Goal: Task Accomplishment & Management: Manage account settings

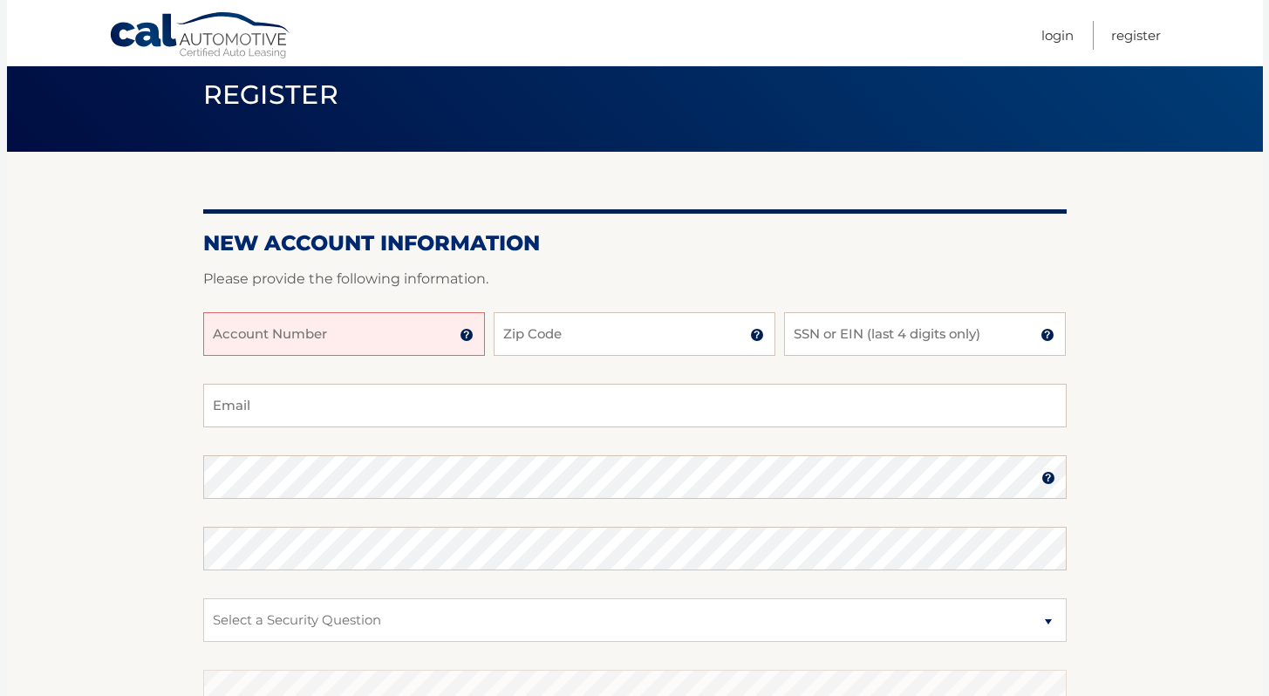
scroll to position [82, 0]
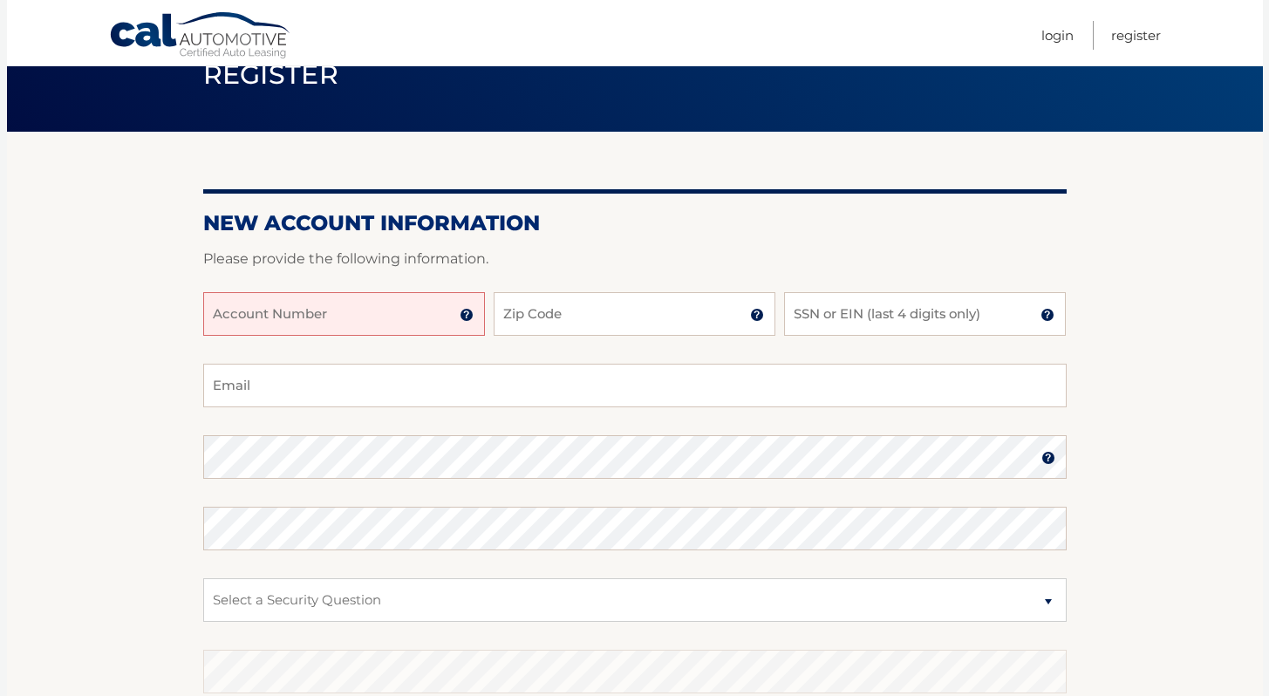
click at [365, 316] on input "Account Number" at bounding box center [344, 314] width 282 height 44
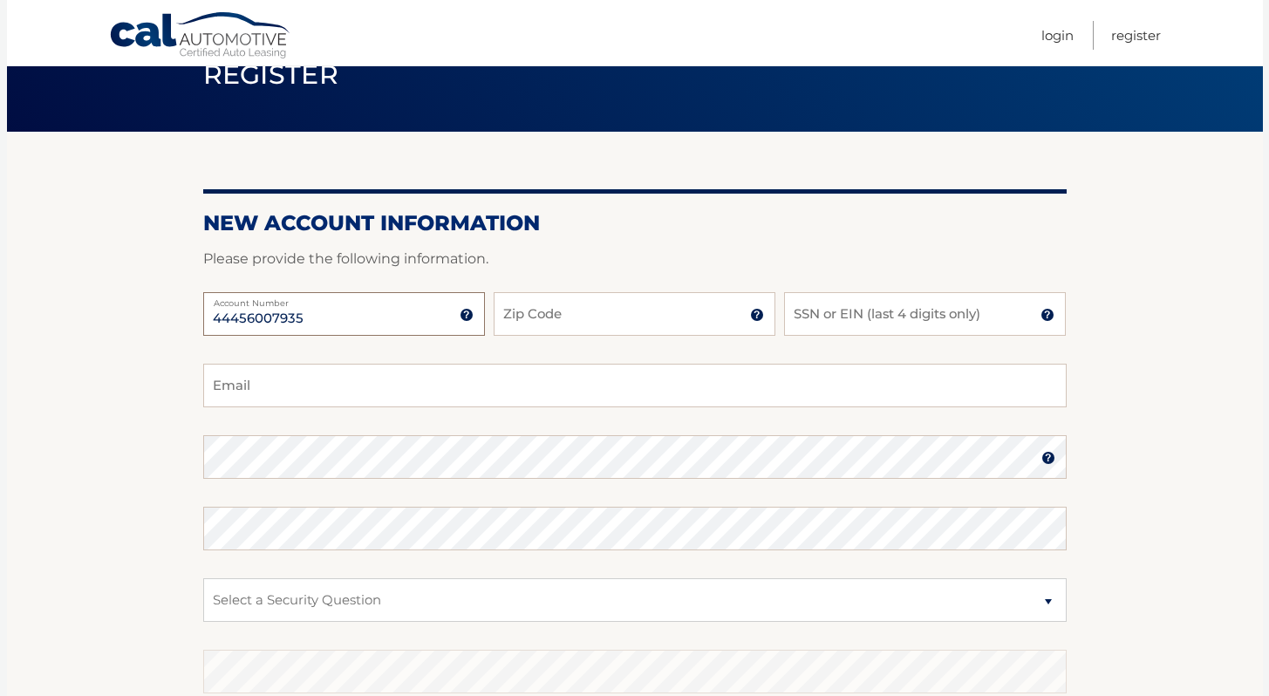
type input "44456007935"
type input "11102"
type input "3858"
type input "thanasipetridis@gmail.com"
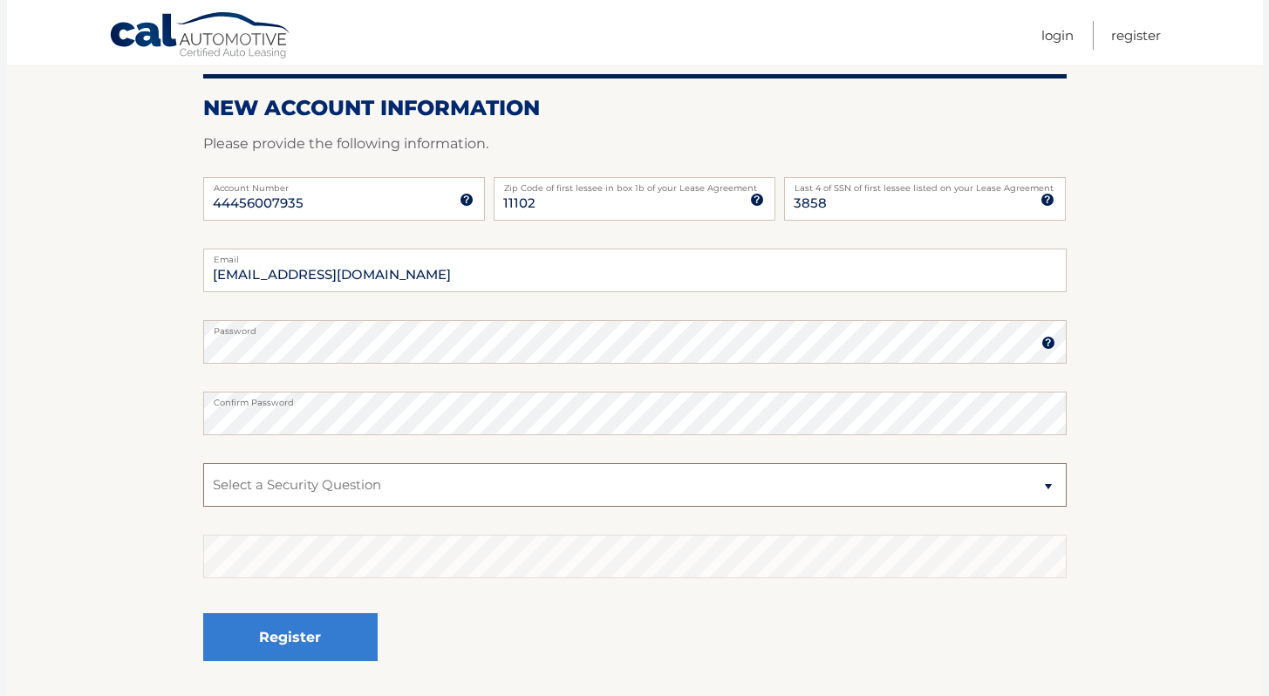
scroll to position [200, 0]
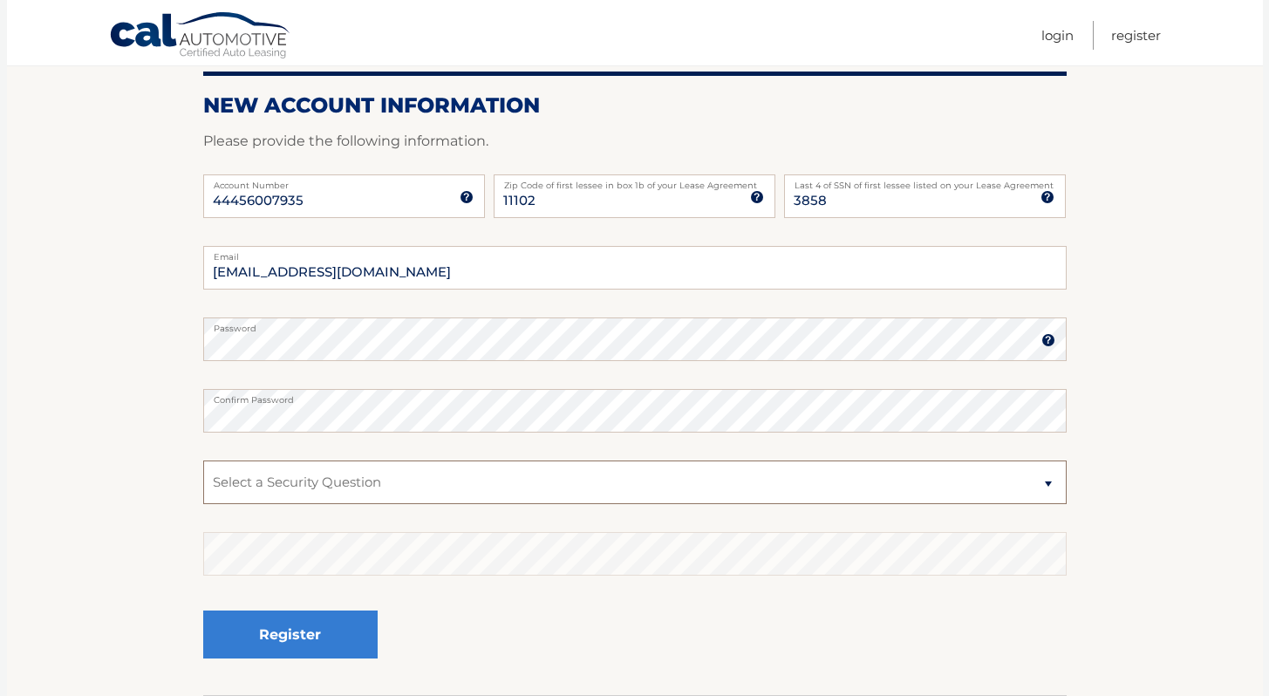
click at [605, 484] on select "Select a Security Question What was the name of your elementary school? What is…" at bounding box center [634, 482] width 863 height 44
select select "2"
click at [203, 460] on select "Select a Security Question What was the name of your elementary school? What is…" at bounding box center [634, 482] width 863 height 44
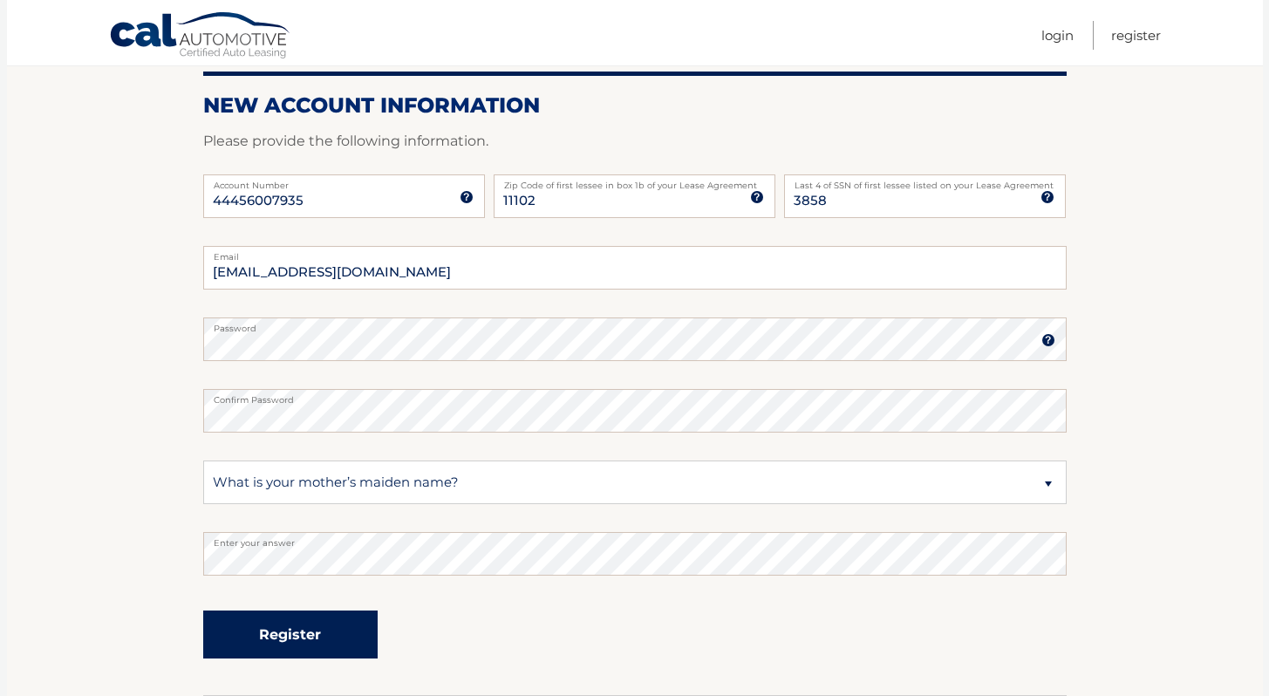
click at [271, 636] on button "Register" at bounding box center [290, 634] width 174 height 48
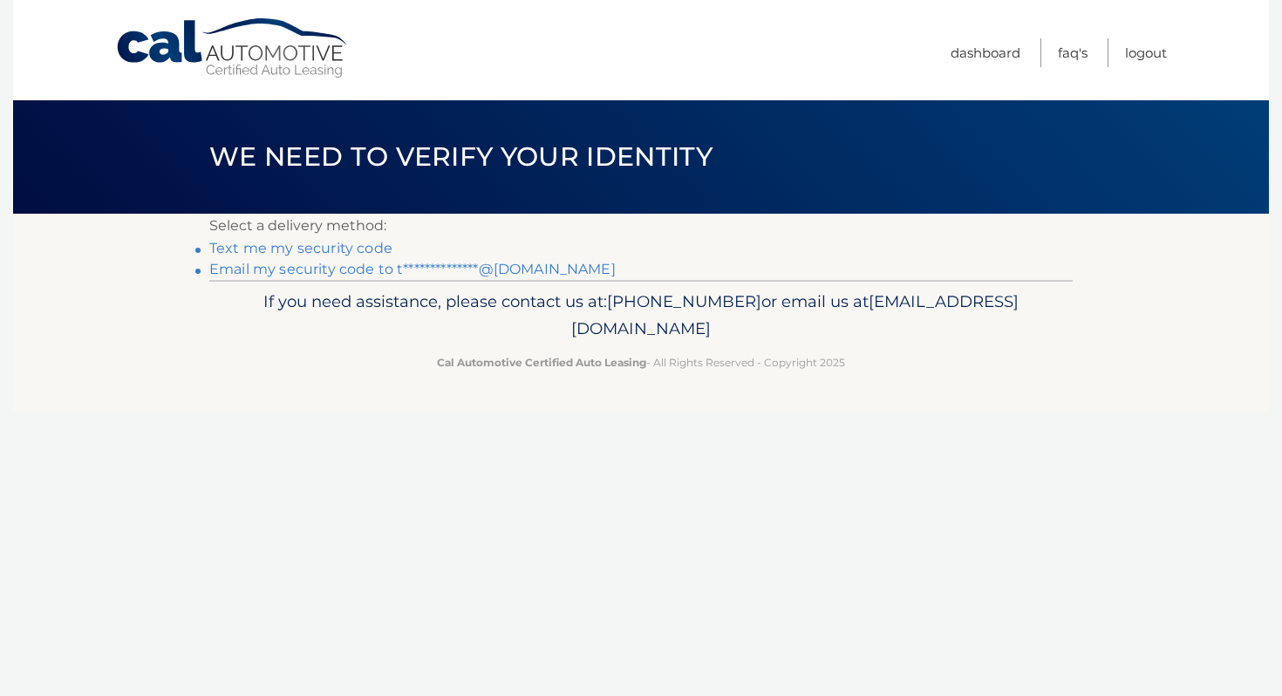
click at [323, 266] on link "**********" at bounding box center [412, 269] width 406 height 17
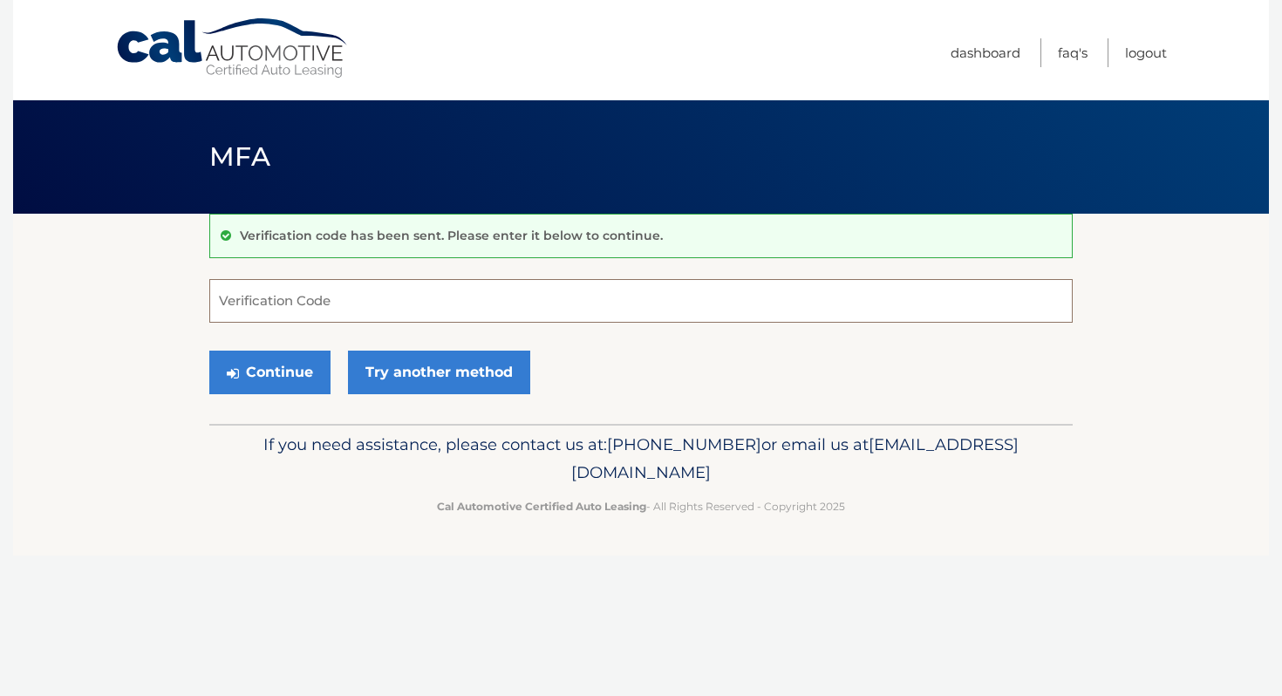
click at [394, 310] on input "Verification Code" at bounding box center [640, 301] width 863 height 44
type input "428940"
click at [209, 350] on button "Continue" at bounding box center [269, 372] width 121 height 44
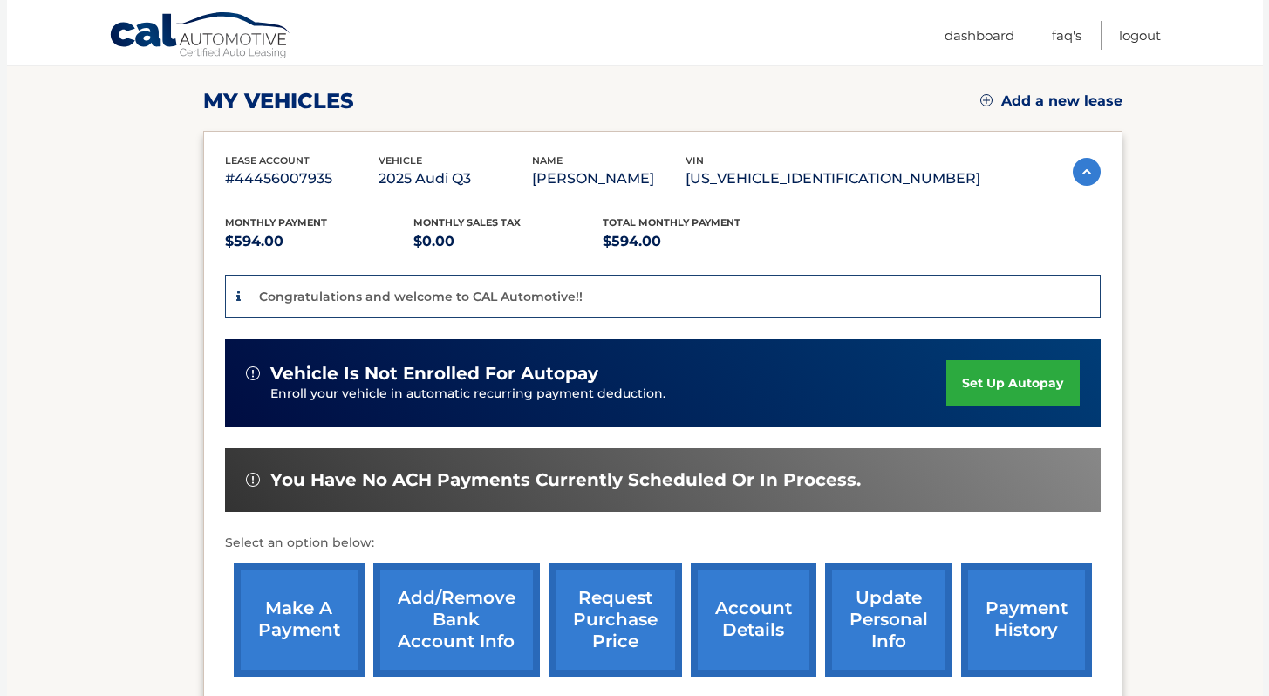
scroll to position [231, 0]
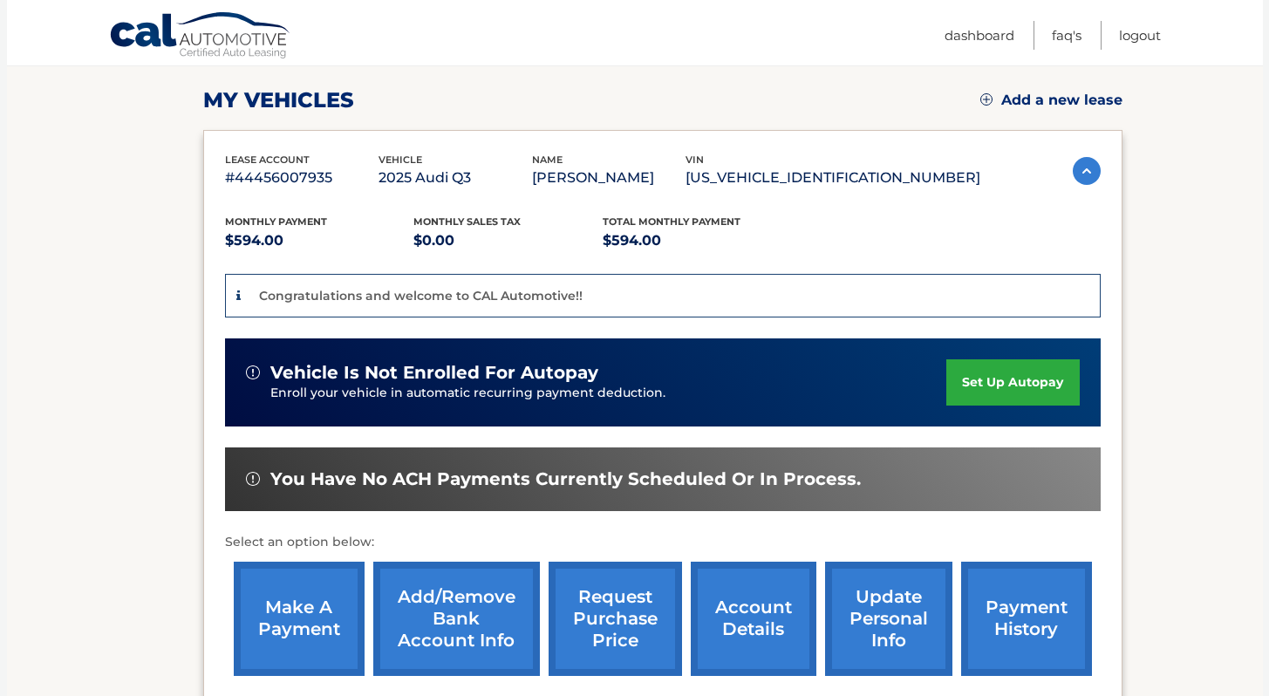
click at [976, 388] on link "set up autopay" at bounding box center [1012, 382] width 133 height 46
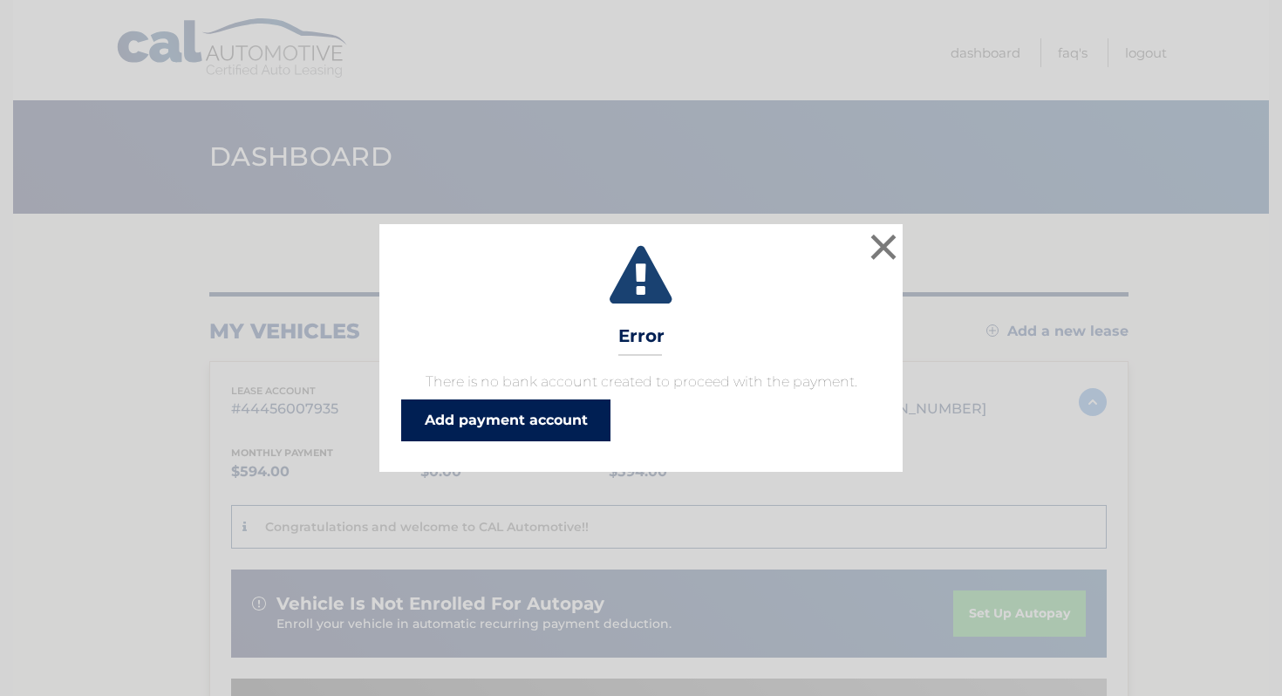
click at [479, 414] on link "Add payment account" at bounding box center [505, 420] width 209 height 42
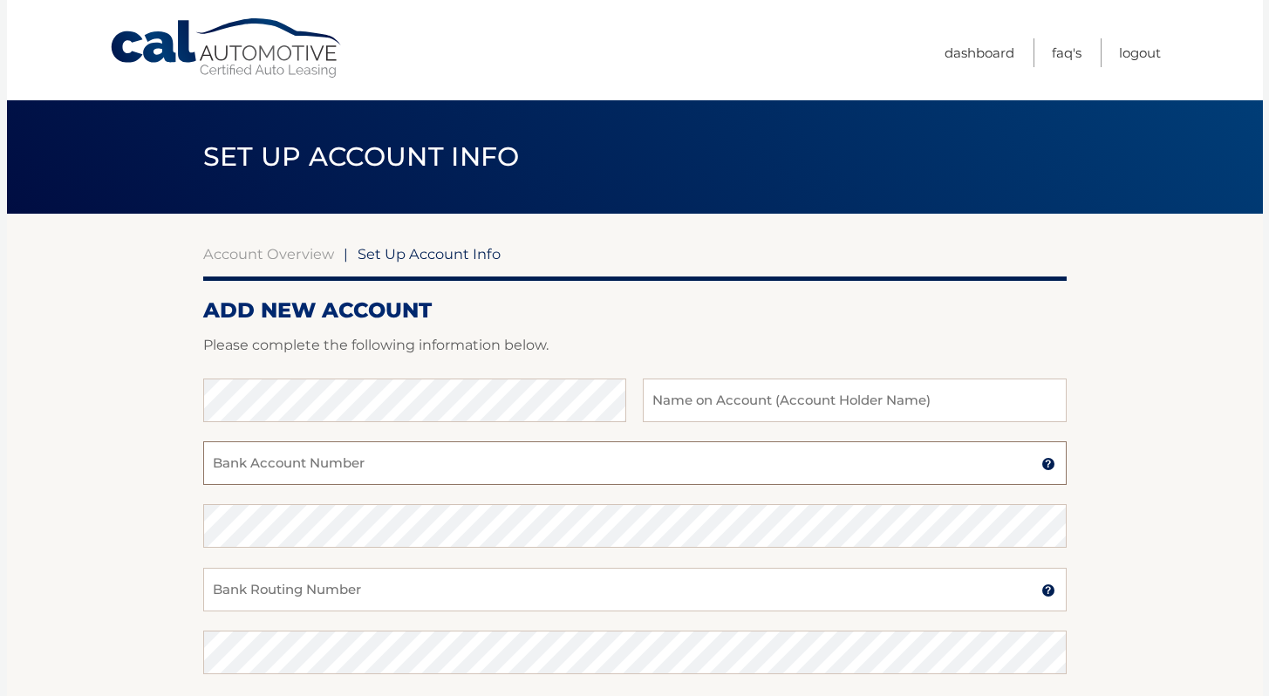
click at [350, 465] on input "Bank Account Number" at bounding box center [634, 463] width 863 height 44
paste input "483109098145"
type input "483109098145"
type input "Athanasios Petridis"
click at [352, 590] on input "Bank Routing Number" at bounding box center [634, 590] width 863 height 44
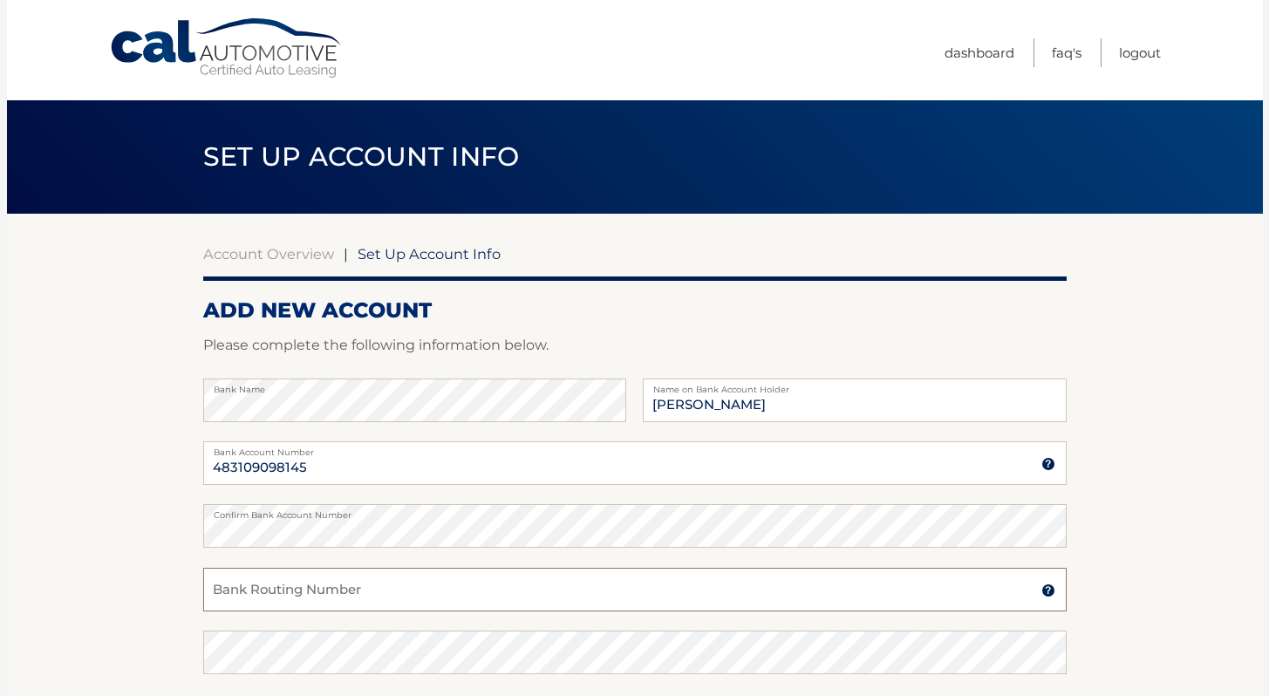
paste input "021000322"
type input "021000322"
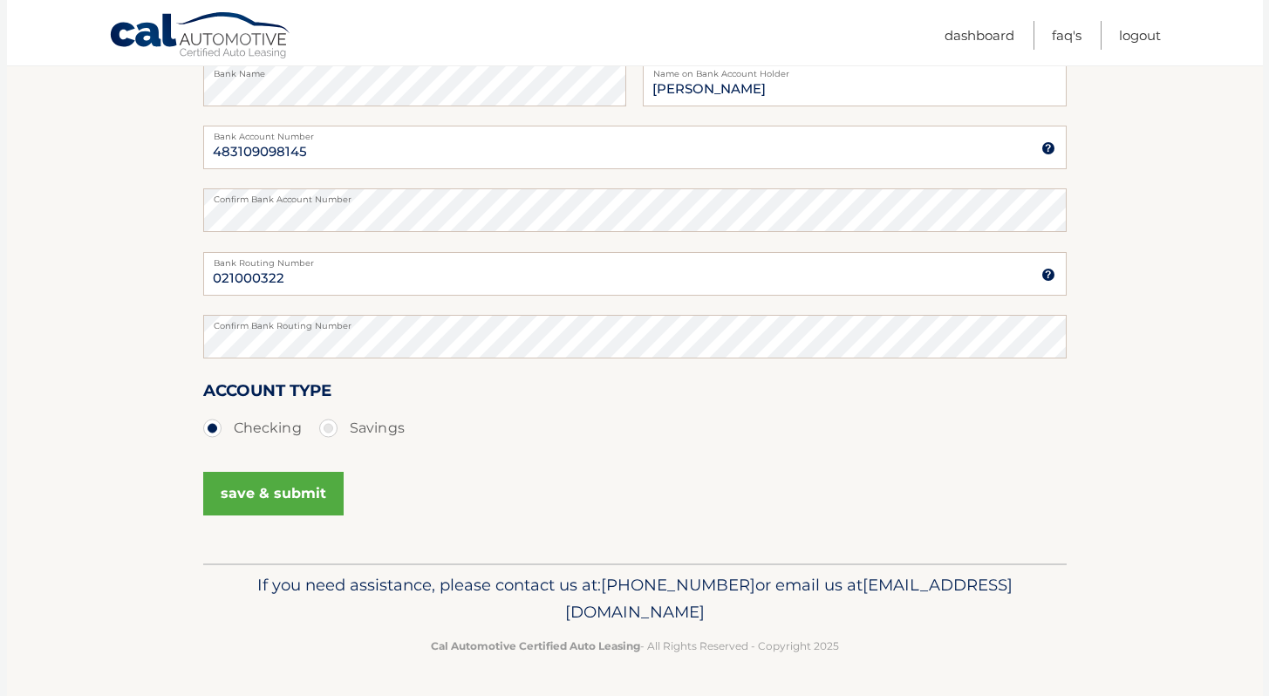
click at [288, 500] on button "save & submit" at bounding box center [273, 494] width 140 height 44
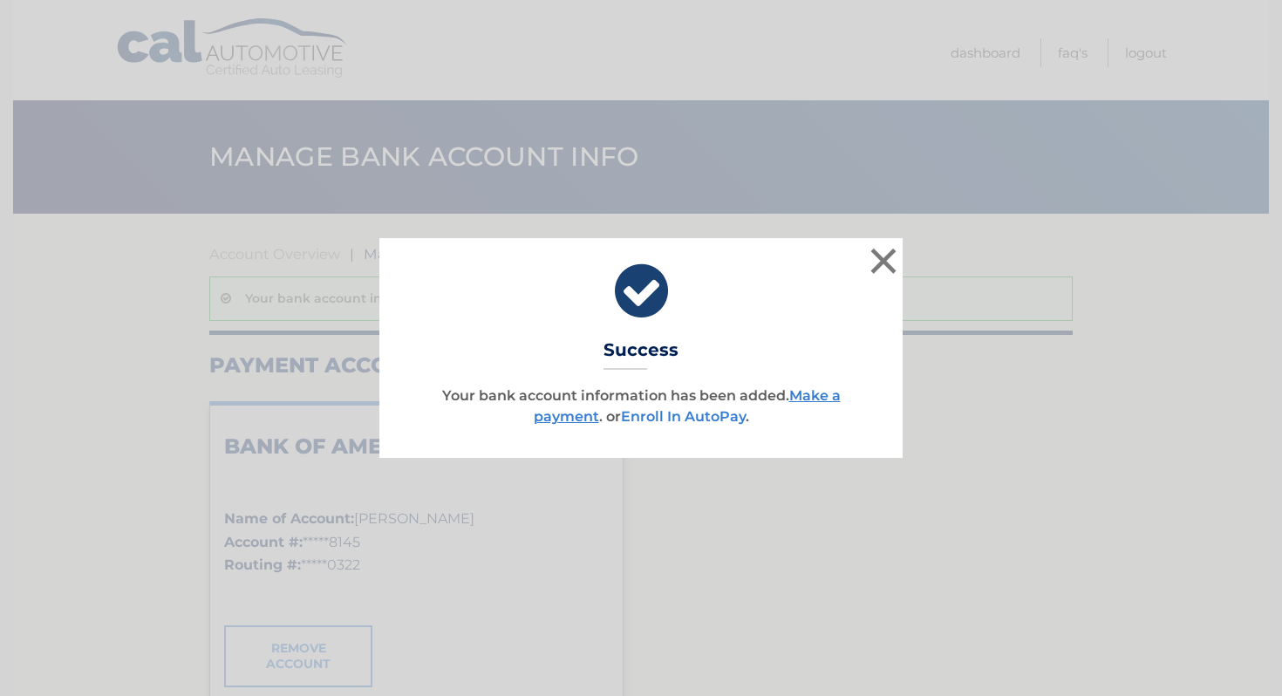
click at [695, 416] on link "Enroll In AutoPay" at bounding box center [683, 416] width 125 height 17
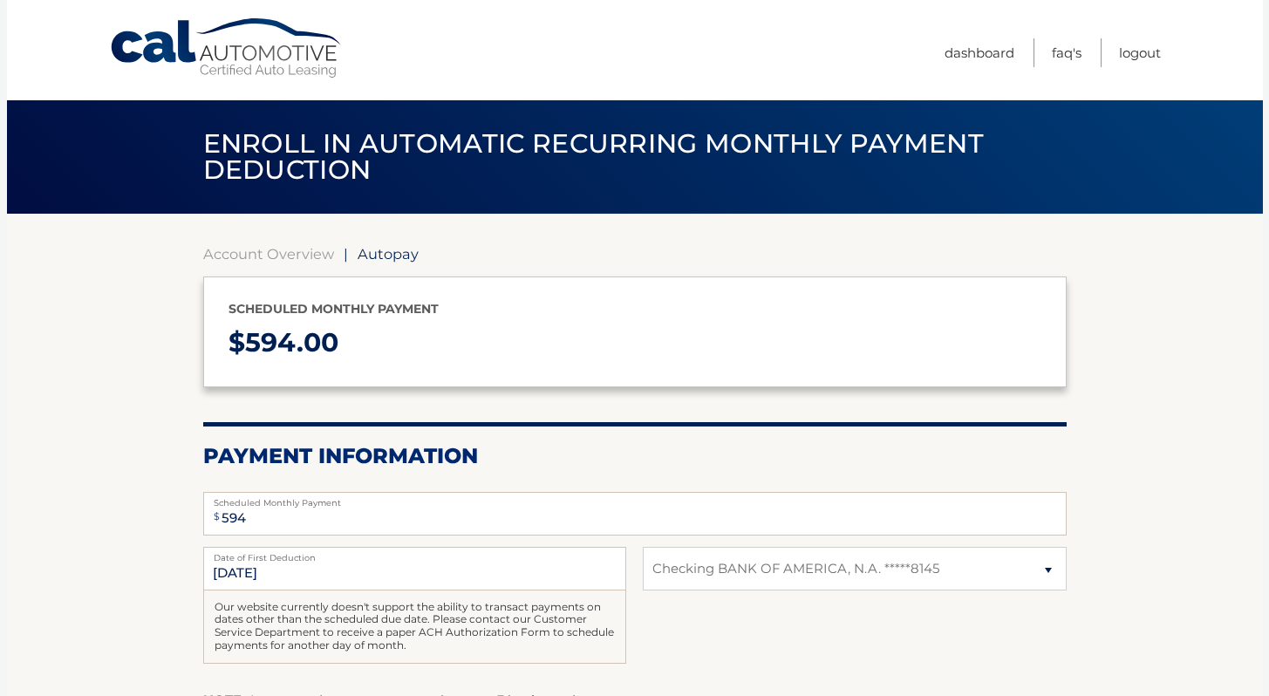
select select "NGFiM2I5NjAtZWRjMC00YmFmLTgzMDItNzgzMjQxMzk5OWQx"
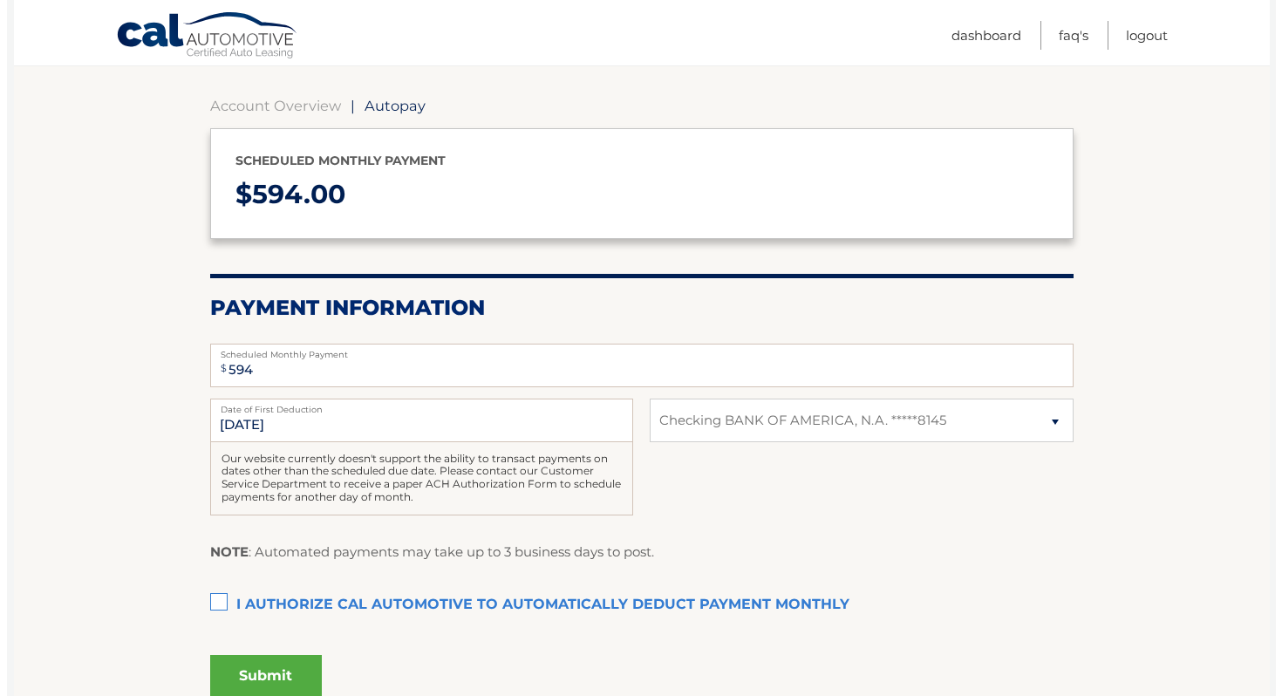
scroll to position [152, 0]
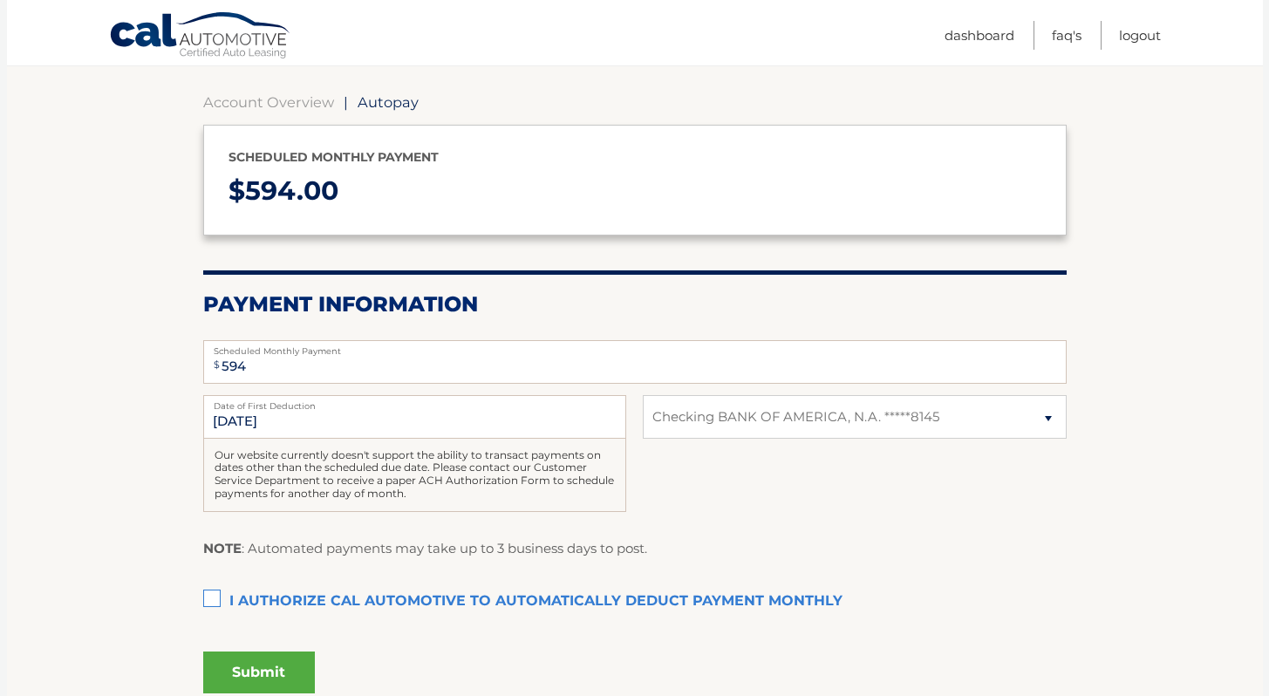
click at [215, 602] on label "I authorize cal automotive to automatically deduct payment monthly This checkbo…" at bounding box center [634, 601] width 863 height 35
click at [0, 0] on input "I authorize cal automotive to automatically deduct payment monthly This checkbo…" at bounding box center [0, 0] width 0 height 0
click at [267, 666] on button "Submit" at bounding box center [259, 672] width 112 height 42
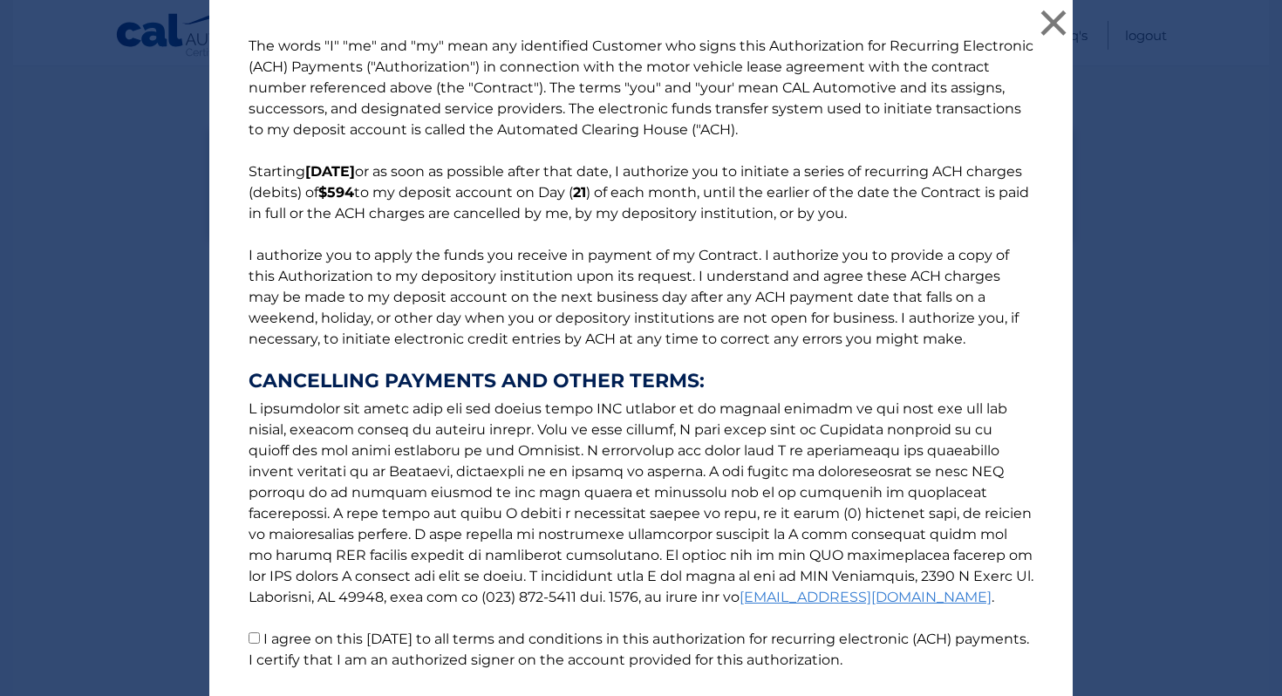
click at [248, 637] on input "I agree on this 09/15/2025 to all terms and conditions in this authorization fo…" at bounding box center [253, 637] width 11 height 11
checkbox input "true"
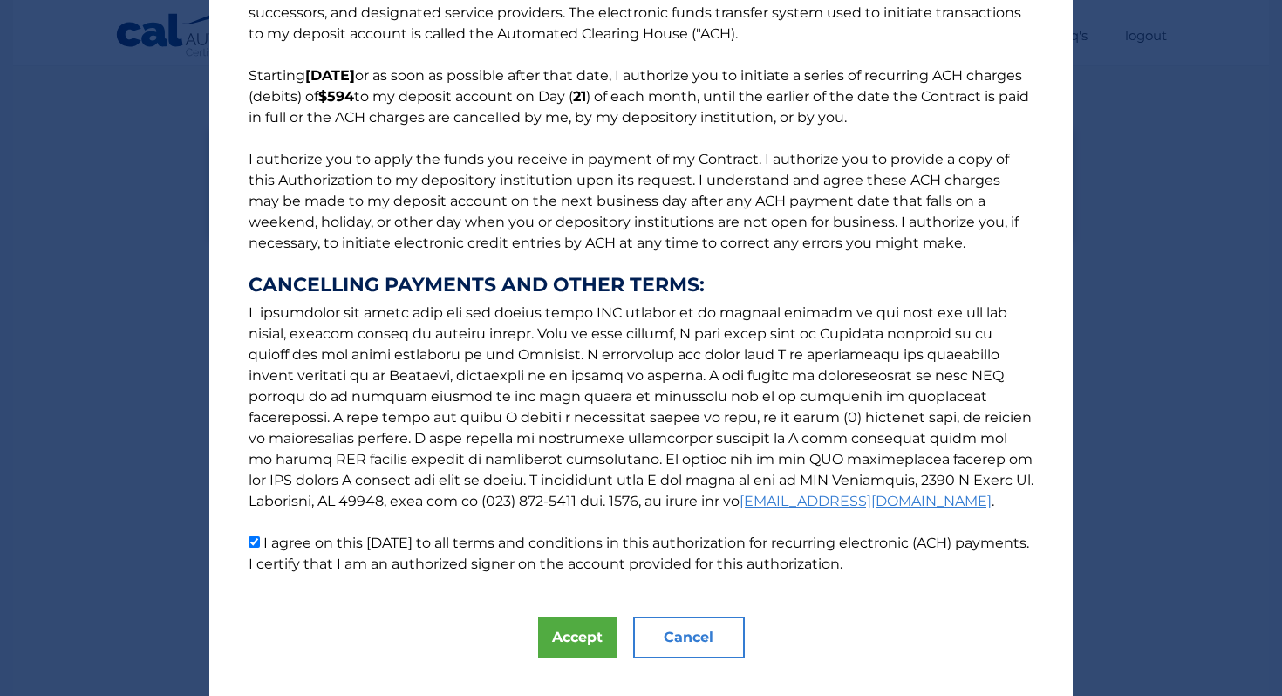
scroll to position [99, 0]
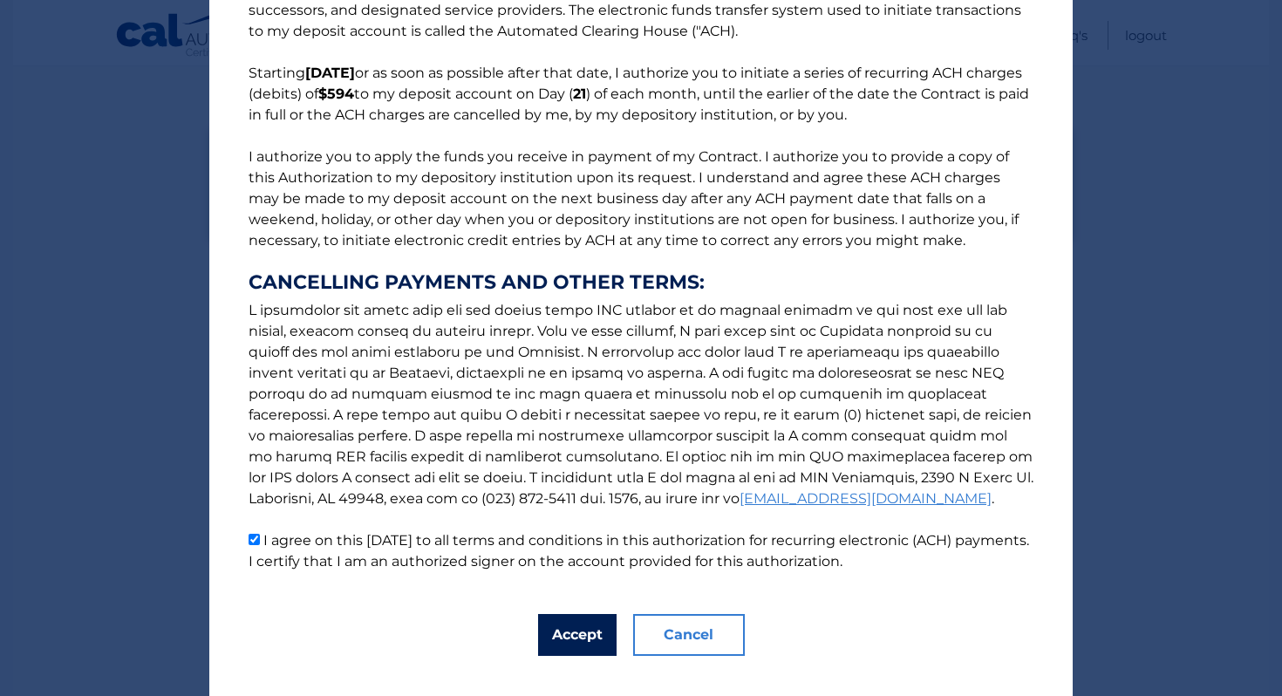
click at [587, 623] on button "Accept" at bounding box center [577, 635] width 78 height 42
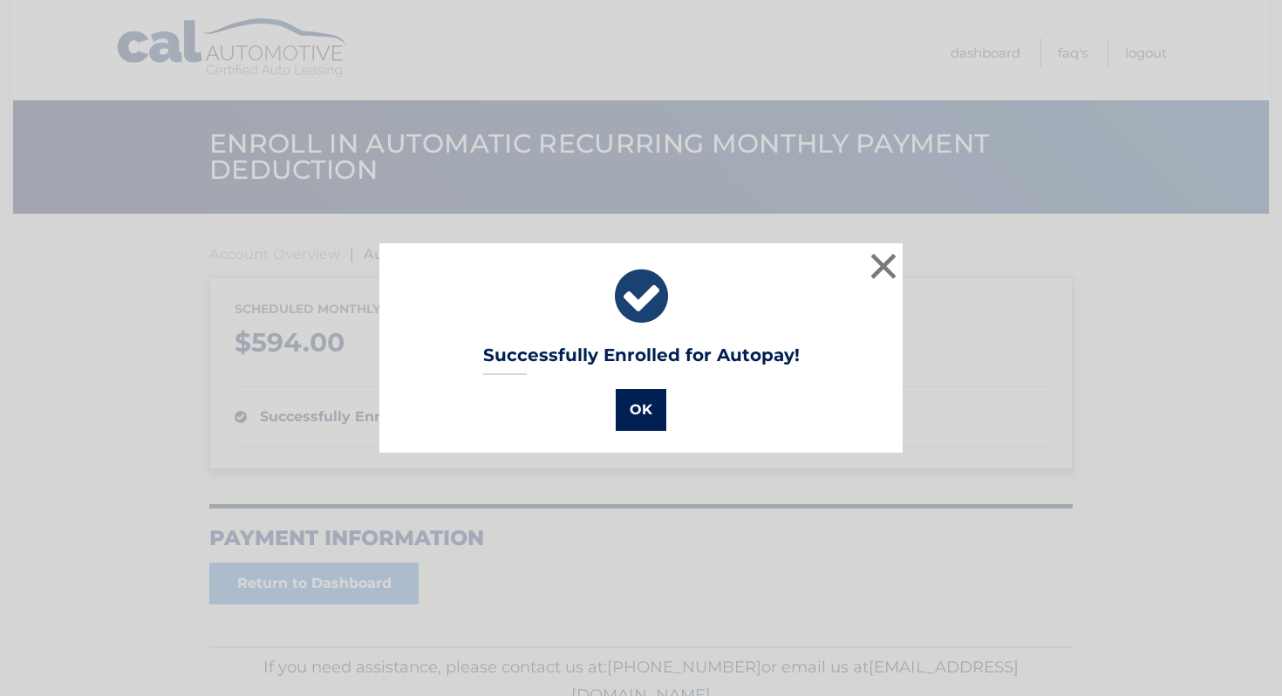
click at [639, 412] on button "OK" at bounding box center [641, 410] width 51 height 42
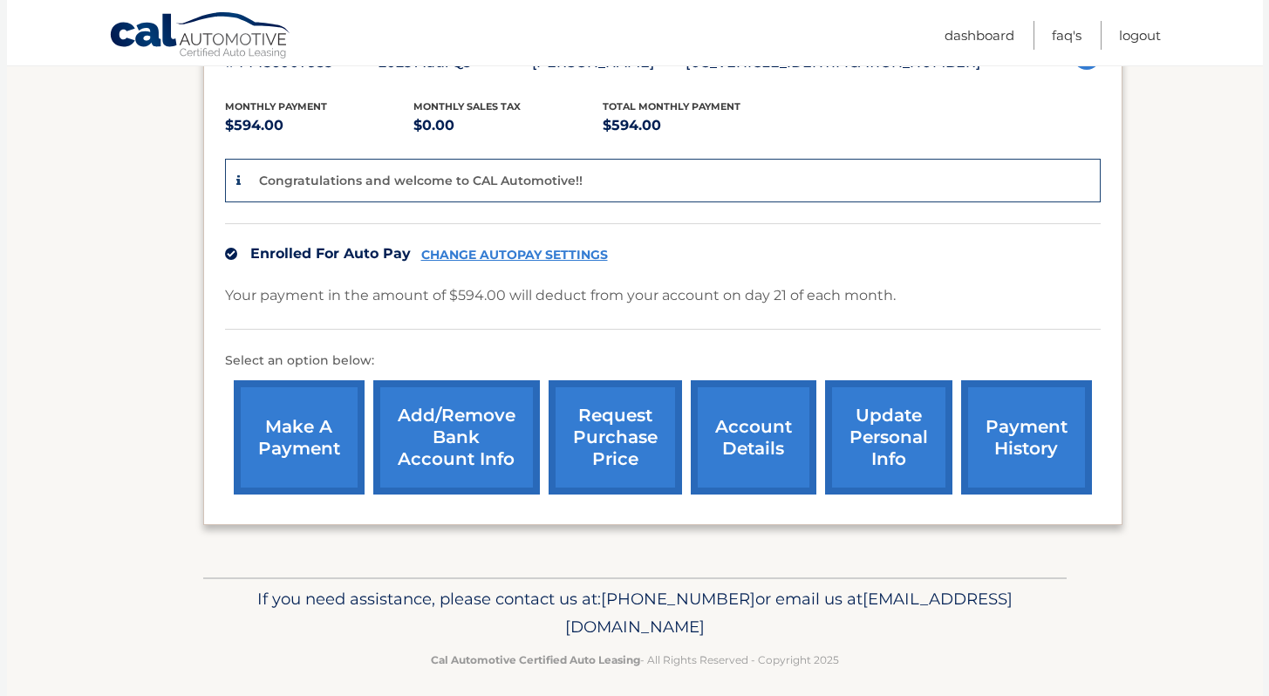
scroll to position [359, 0]
